Goal: Information Seeking & Learning: Stay updated

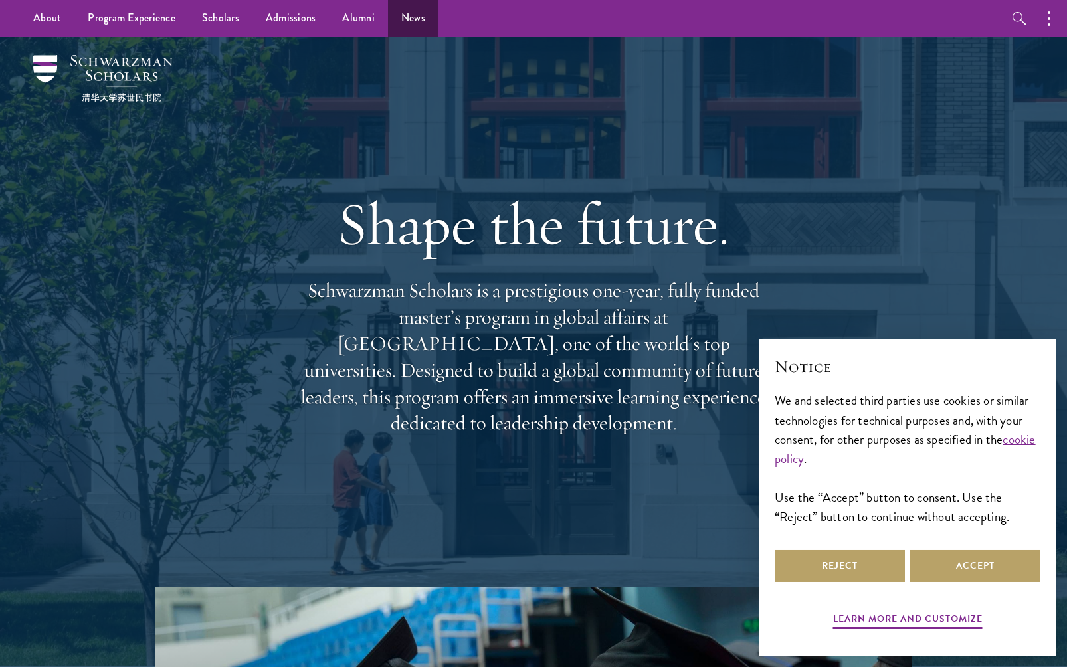
click at [419, 20] on link "News" at bounding box center [413, 18] width 51 height 37
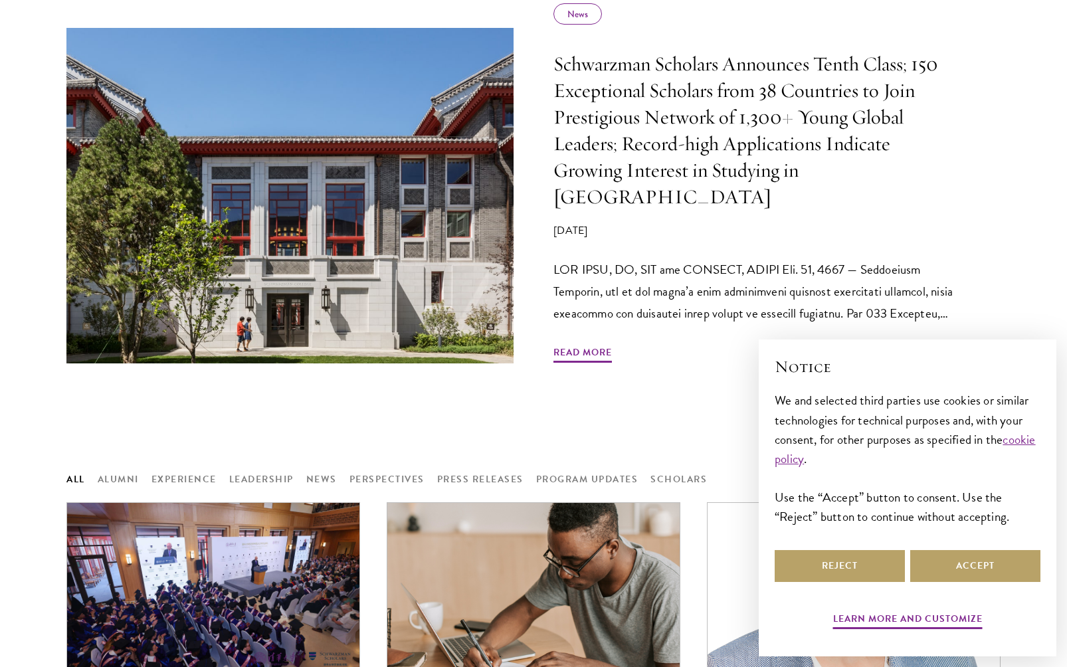
scroll to position [682, 0]
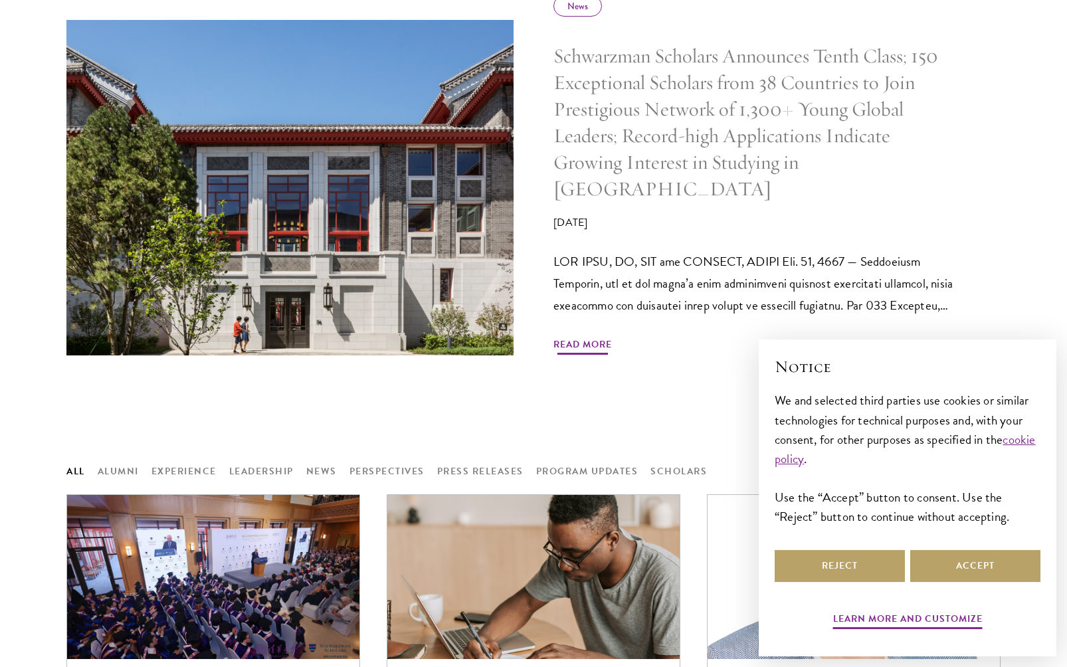
click at [829, 251] on p "pressroom@schwarzmanscholars.org" at bounding box center [757, 284] width 407 height 66
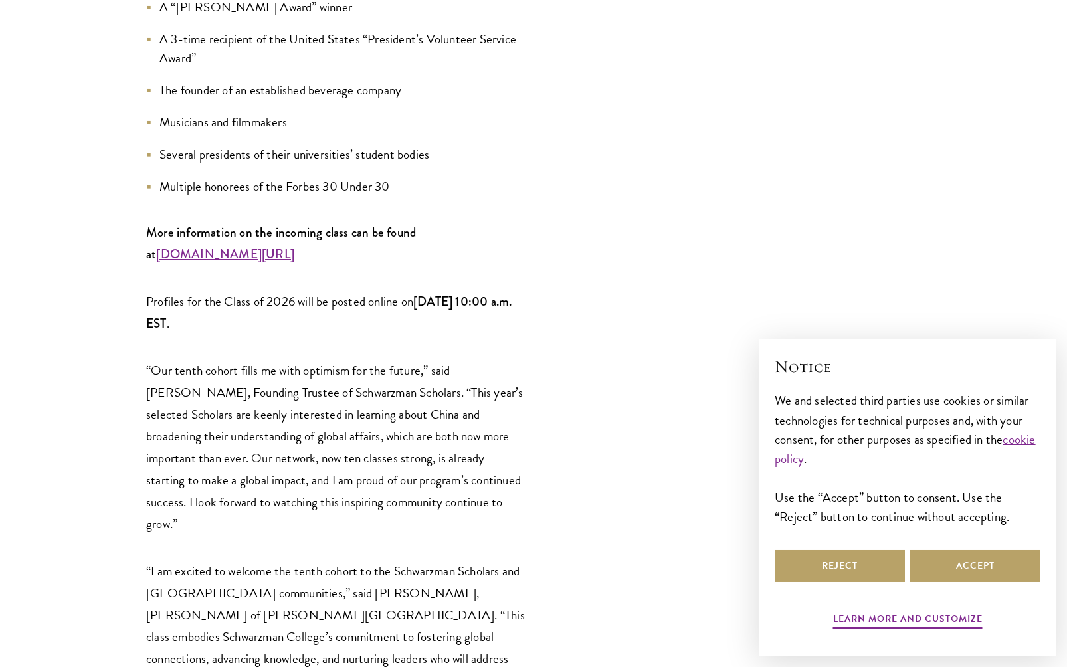
scroll to position [1913, 0]
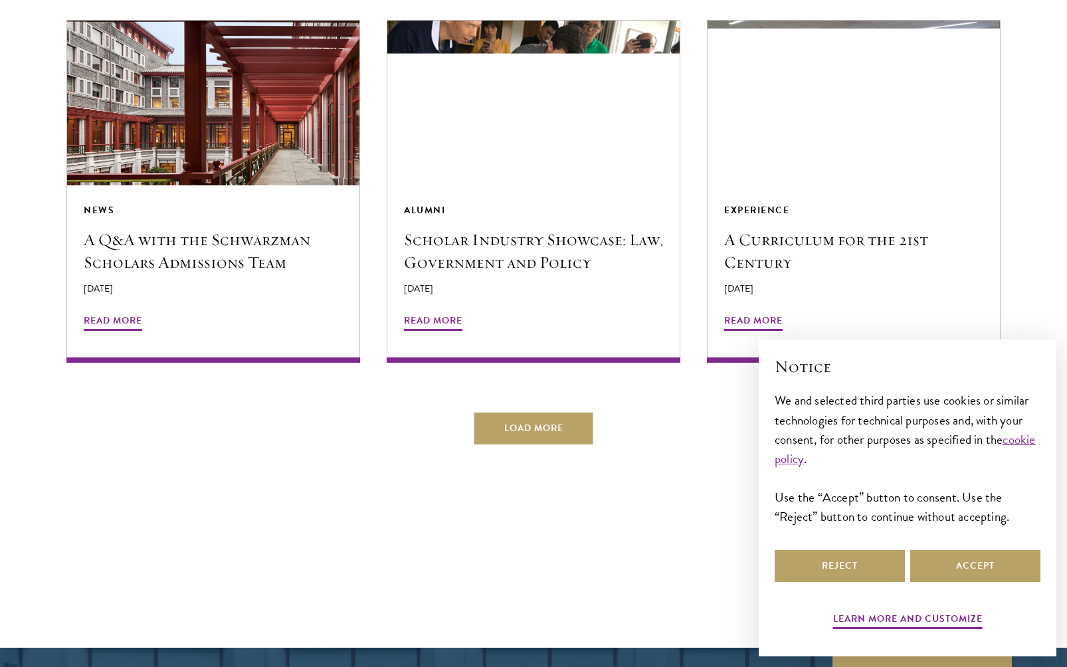
scroll to position [2613, 0]
